Goal: Find specific page/section: Find specific page/section

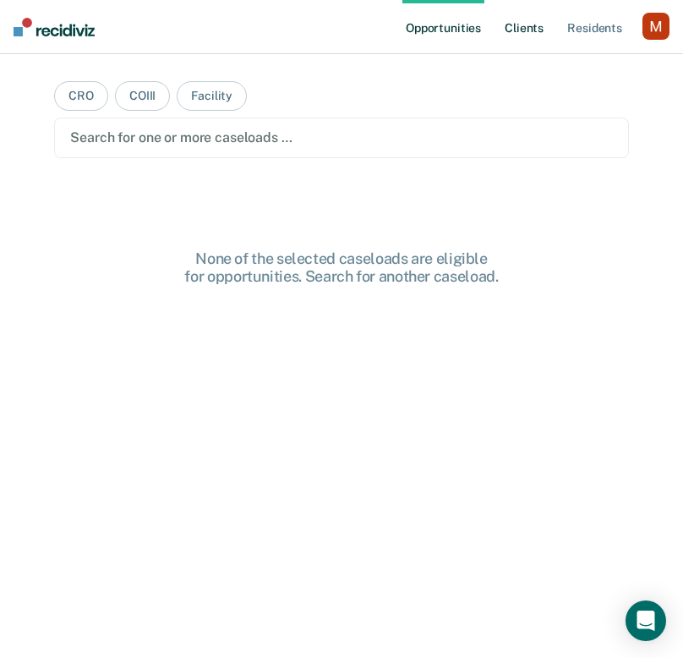
click at [504, 42] on link "Client s" at bounding box center [525, 27] width 46 height 54
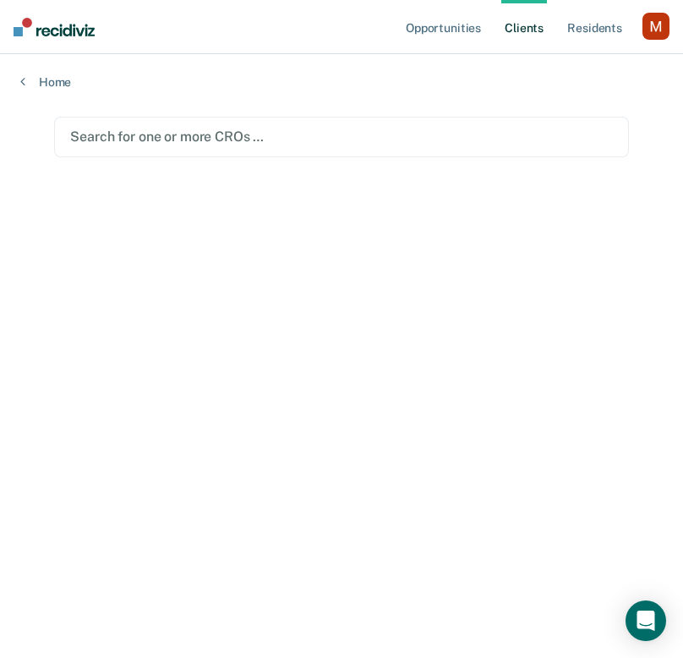
click at [322, 139] on div at bounding box center [341, 136] width 542 height 19
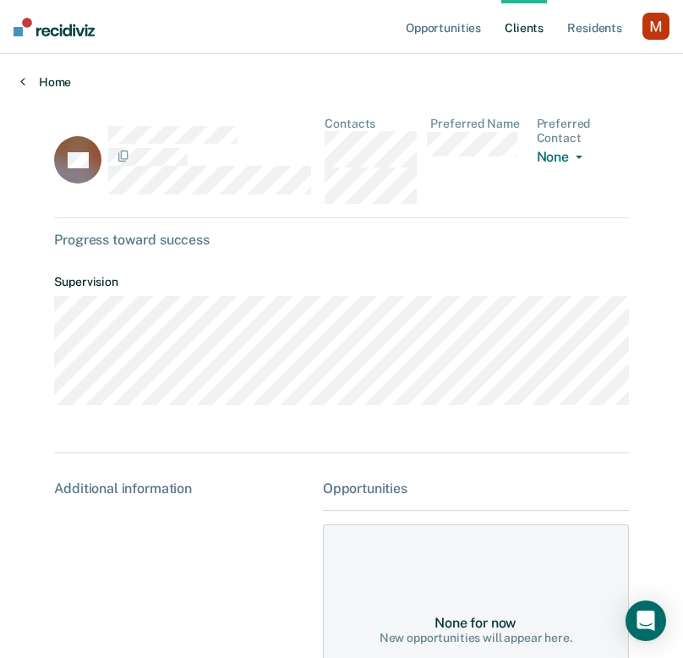
click at [50, 84] on link "Home" at bounding box center [341, 81] width 643 height 15
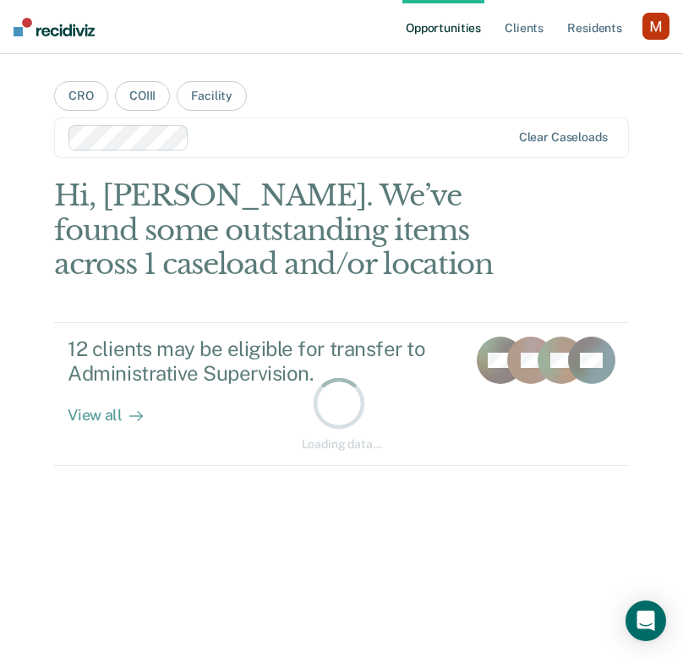
click at [661, 22] on div "button" at bounding box center [656, 26] width 27 height 27
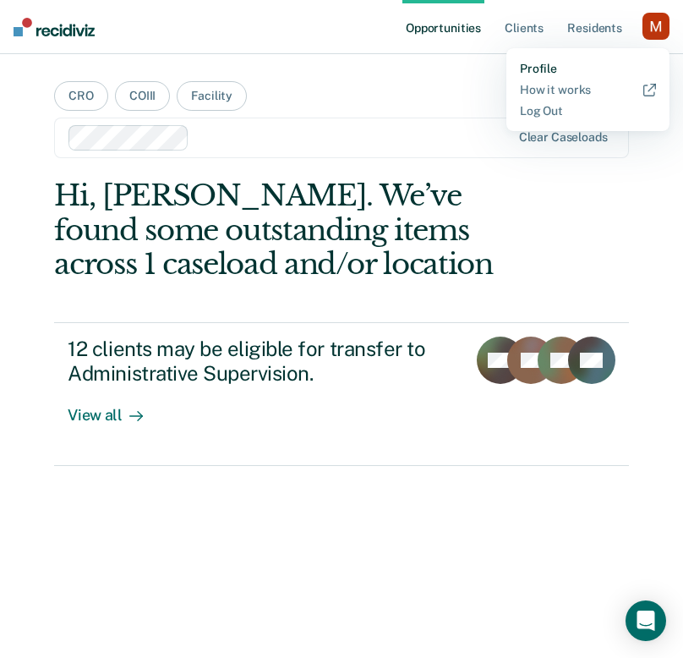
click at [541, 63] on link "Profile" at bounding box center [588, 69] width 136 height 14
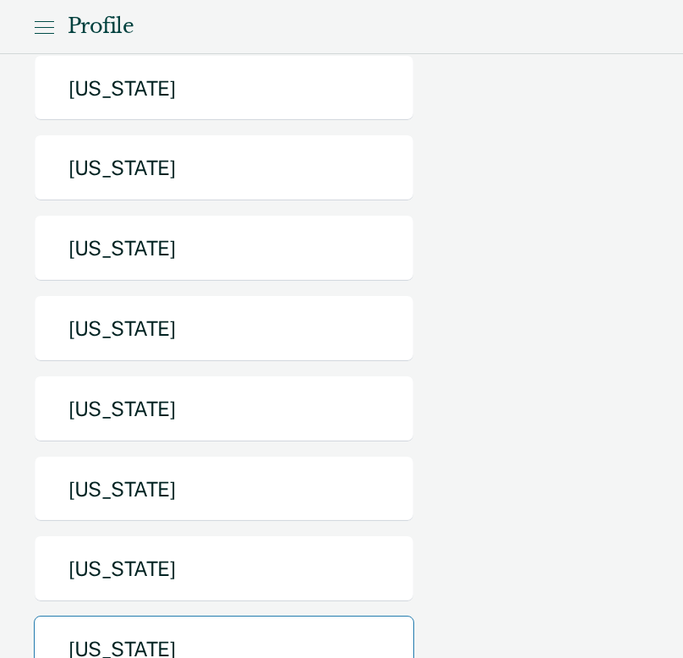
scroll to position [185, 0]
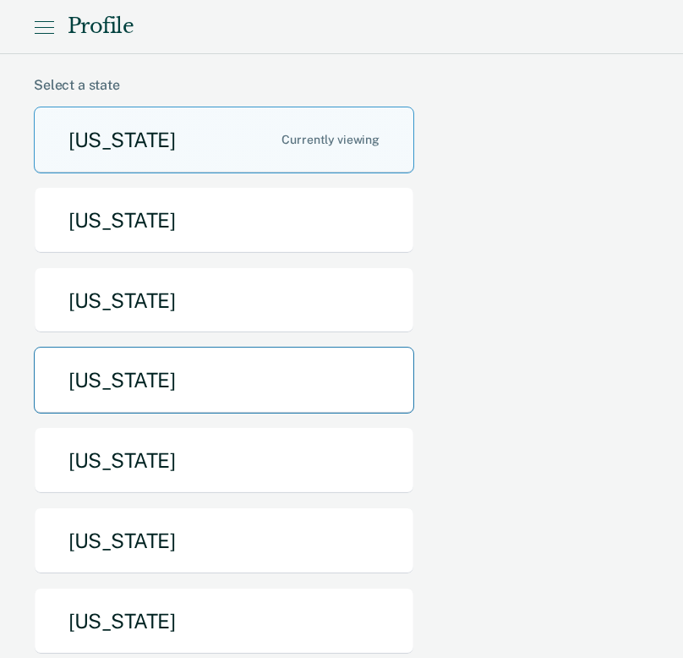
click at [194, 347] on button "Idaho" at bounding box center [224, 380] width 381 height 67
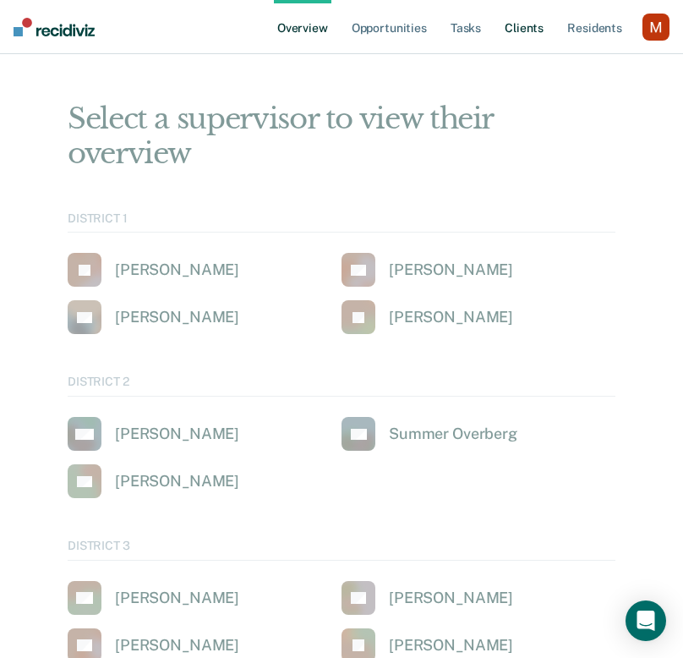
click at [524, 12] on link "Client s" at bounding box center [525, 27] width 46 height 54
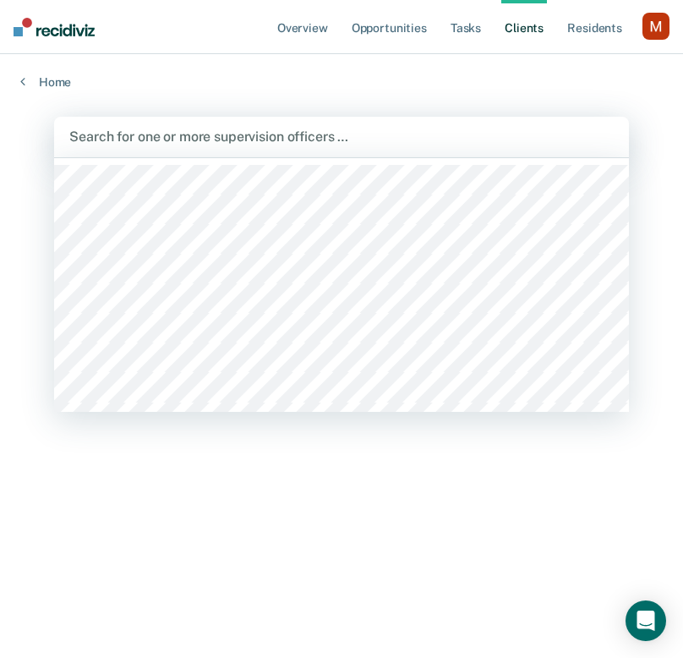
click at [214, 146] on div "Search for one or more supervision officers …" at bounding box center [341, 136] width 547 height 23
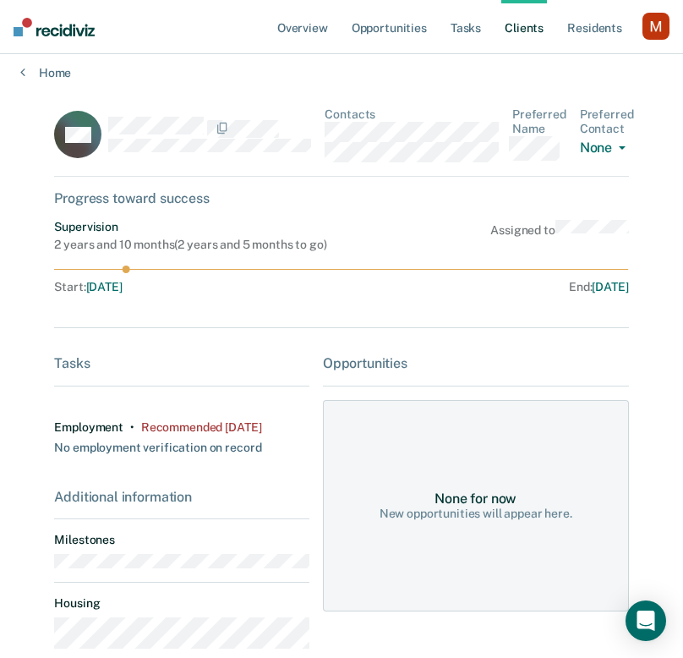
scroll to position [8, 0]
click at [48, 63] on div "Home" at bounding box center [341, 64] width 683 height 36
click at [52, 78] on link "Home" at bounding box center [341, 73] width 643 height 15
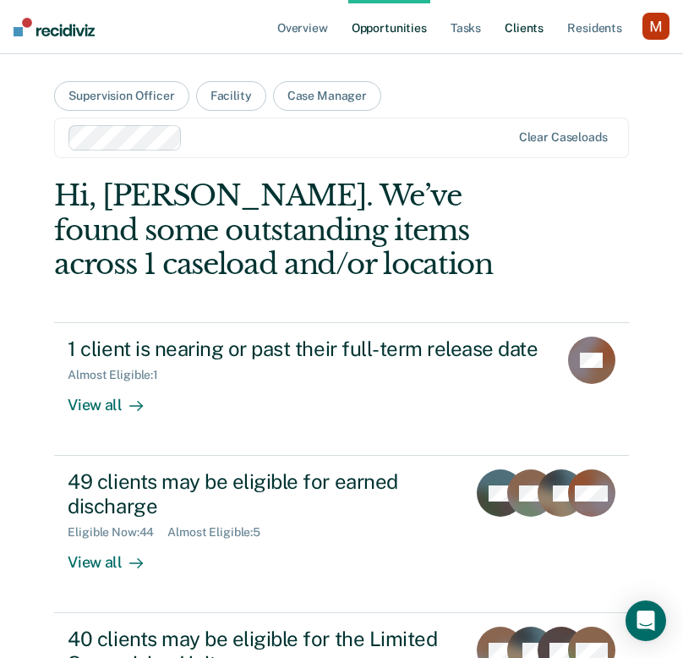
click at [522, 9] on link "Client s" at bounding box center [525, 27] width 46 height 54
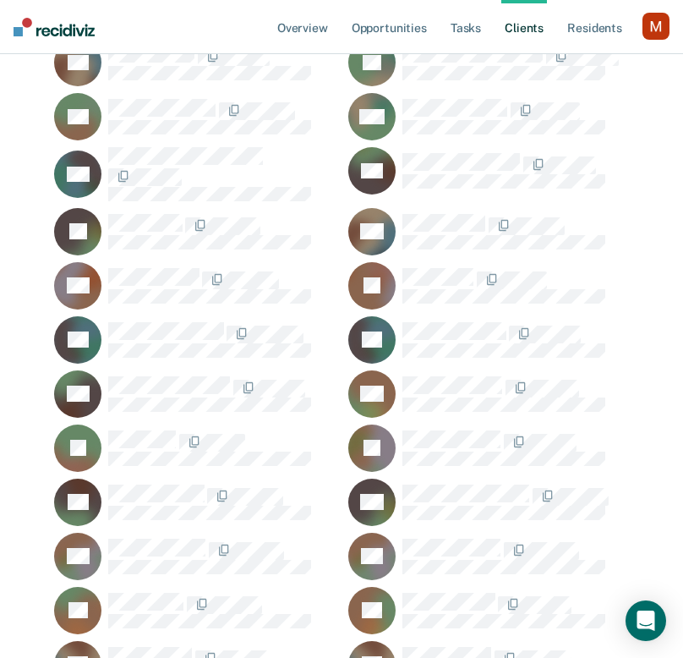
scroll to position [1261, 0]
